Goal: Find specific page/section: Find specific page/section

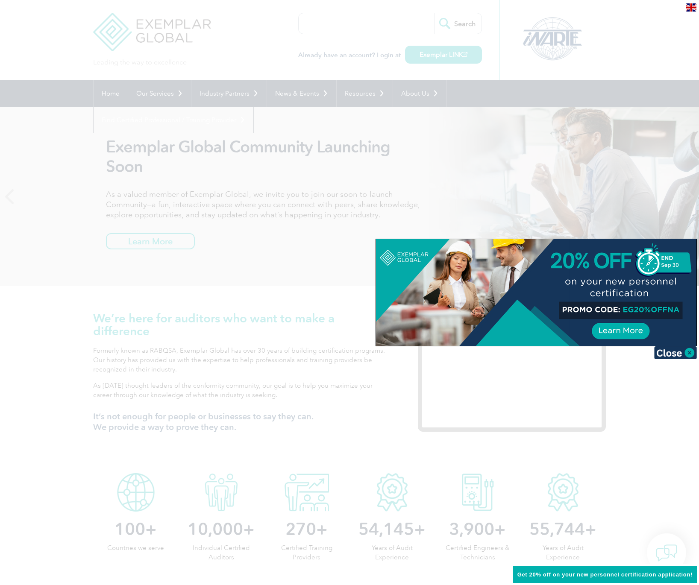
click at [675, 354] on img at bounding box center [675, 352] width 43 height 13
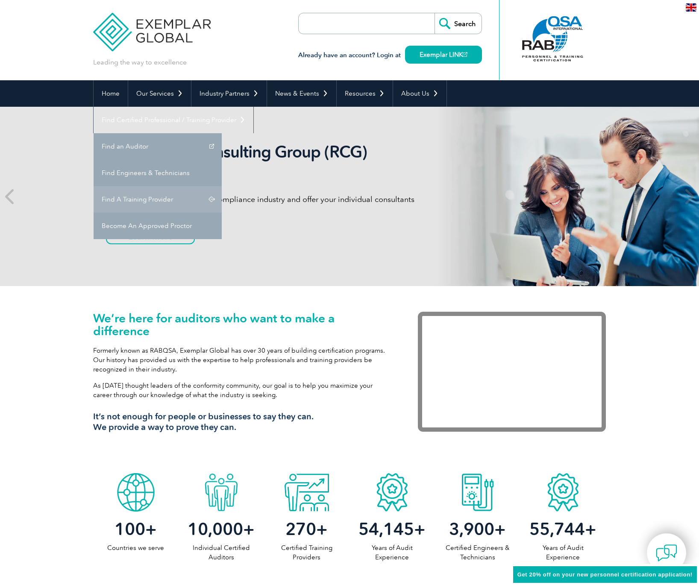
click at [222, 186] on link "Find A Training Provider" at bounding box center [158, 199] width 128 height 26
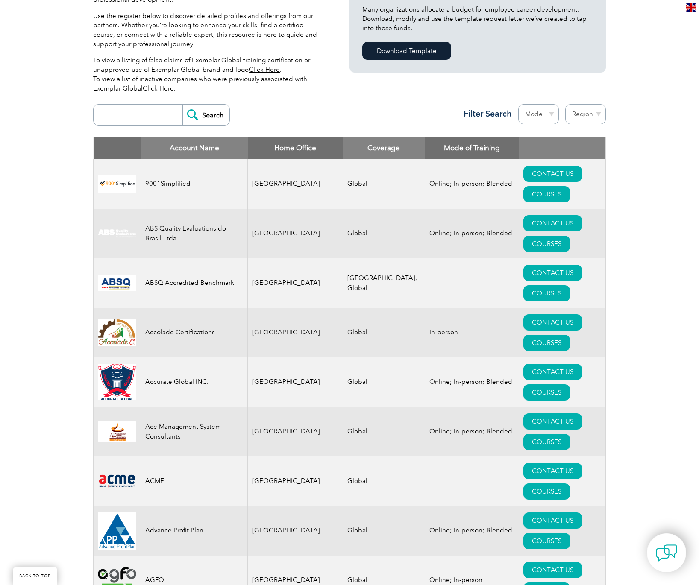
scroll to position [242, 0]
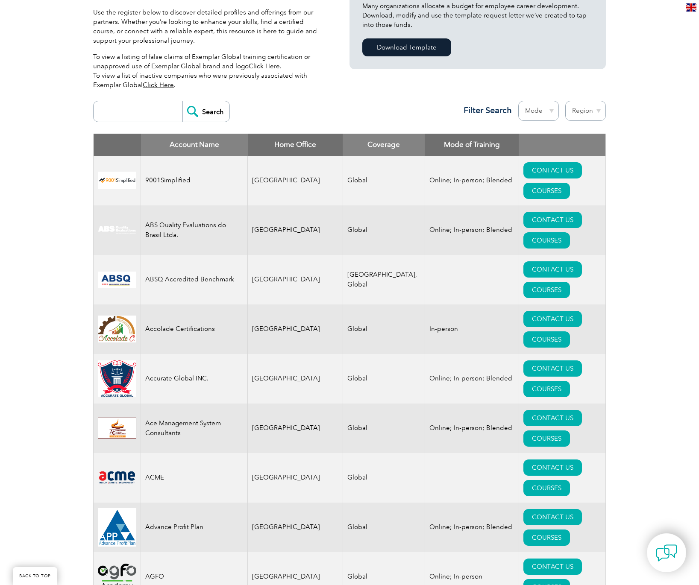
click at [131, 111] on input "search" at bounding box center [140, 111] width 85 height 21
type input "A"
type input "Saudi"
click at [206, 112] on input "Search" at bounding box center [205, 111] width 47 height 21
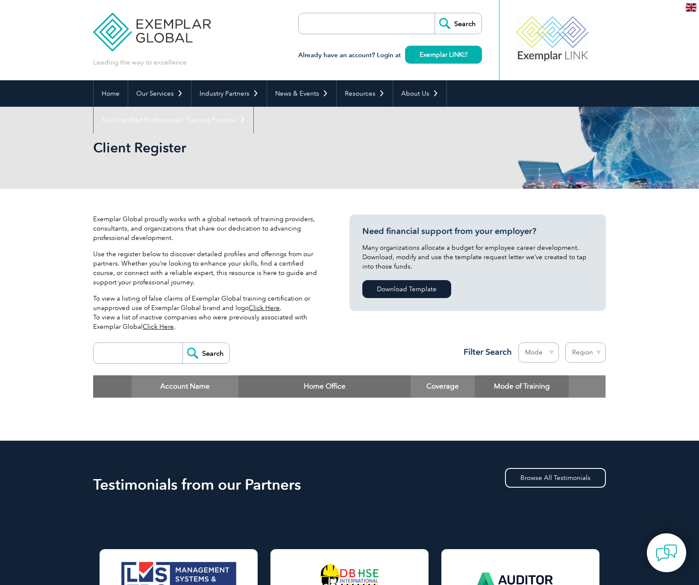
click at [137, 350] on input "search" at bounding box center [140, 353] width 85 height 21
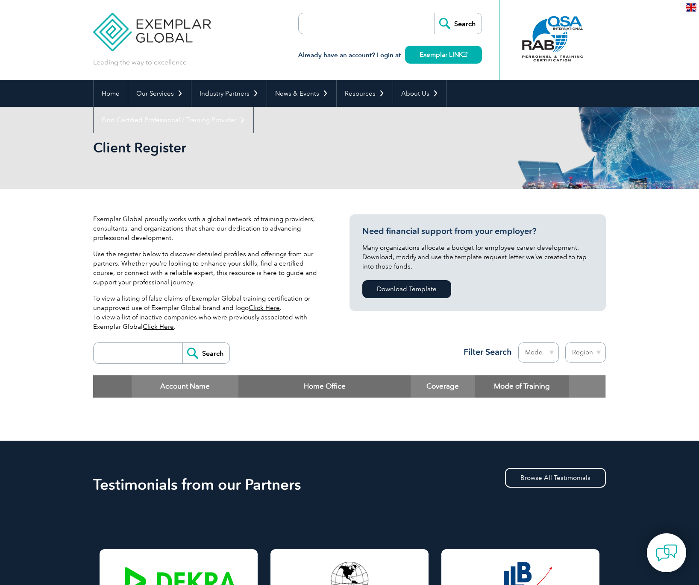
click at [211, 352] on input "Search" at bounding box center [205, 353] width 47 height 21
